Goal: Task Accomplishment & Management: Use online tool/utility

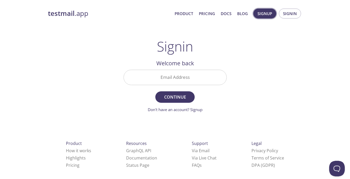
click at [270, 17] on span "Signup" at bounding box center [265, 13] width 15 height 7
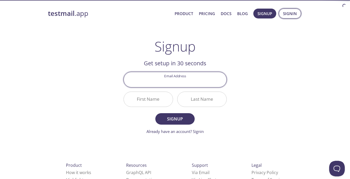
click at [297, 11] on button "Signin" at bounding box center [290, 14] width 22 height 10
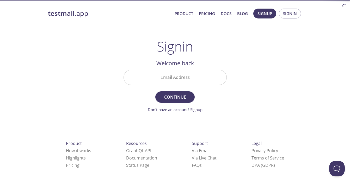
click at [149, 74] on input "Email Address" at bounding box center [175, 77] width 103 height 15
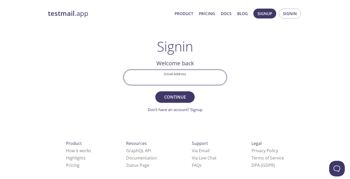
type input "[EMAIL_ADDRESS][DOMAIN_NAME]"
click at [171, 98] on span "Continue" at bounding box center [175, 97] width 28 height 7
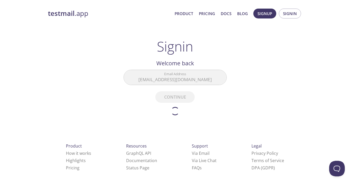
click at [171, 96] on form "Email Address [EMAIL_ADDRESS][DOMAIN_NAME] Continue Don't have an account? Sign…" at bounding box center [175, 93] width 103 height 46
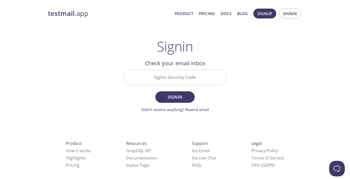
click at [196, 82] on input "Signin Security Code" at bounding box center [175, 77] width 103 height 15
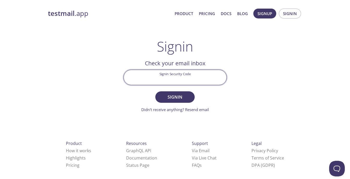
click at [179, 76] on input "Signin Security Code" at bounding box center [175, 77] width 103 height 15
paste input "ZFMRGGC"
type input "ZFMRGGC"
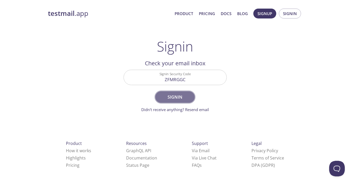
click at [181, 94] on span "Signin" at bounding box center [175, 97] width 28 height 7
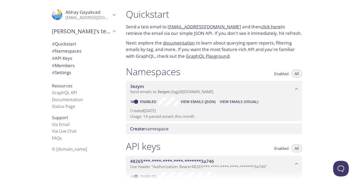
click at [168, 27] on link "[EMAIL_ADDRESS][DOMAIN_NAME]" at bounding box center [205, 27] width 74 height 6
drag, startPoint x: 167, startPoint y: 26, endPoint x: 232, endPoint y: 28, distance: 64.4
click at [232, 28] on p "Send a test email to [EMAIL_ADDRESS][DOMAIN_NAME] and then click here to retrie…" at bounding box center [214, 29] width 176 height 13
drag, startPoint x: 232, startPoint y: 28, endPoint x: 230, endPoint y: 17, distance: 10.4
click at [230, 17] on h1 "Quickstart" at bounding box center [214, 14] width 176 height 12
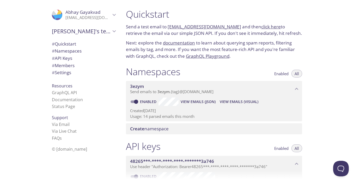
click at [233, 26] on p "Send a test email to [EMAIL_ADDRESS][DOMAIN_NAME] and then click here to retrie…" at bounding box center [214, 29] width 176 height 13
drag, startPoint x: 233, startPoint y: 26, endPoint x: 173, endPoint y: 27, distance: 60.5
click at [173, 27] on p "Send a test email to [EMAIL_ADDRESS][DOMAIN_NAME] and then click here to retrie…" at bounding box center [214, 29] width 176 height 13
copy p "[EMAIL_ADDRESS][DOMAIN_NAME]"
